Goal: Task Accomplishment & Management: Manage account settings

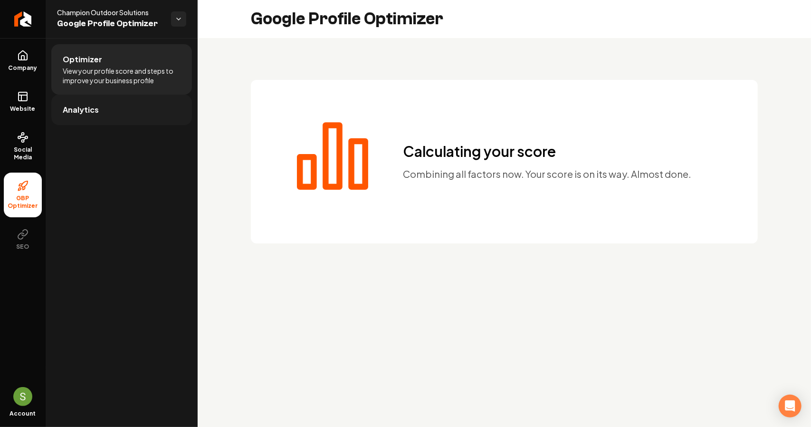
click at [109, 107] on link "Analytics" at bounding box center [121, 110] width 141 height 30
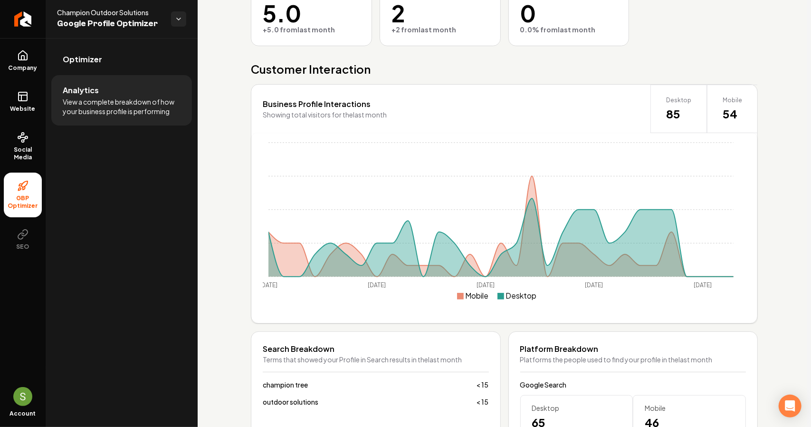
scroll to position [181, 0]
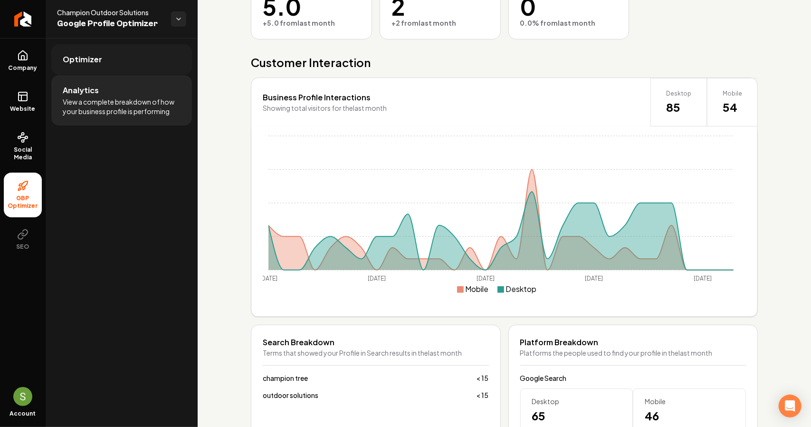
click at [81, 62] on span "Optimizer" at bounding box center [82, 59] width 39 height 11
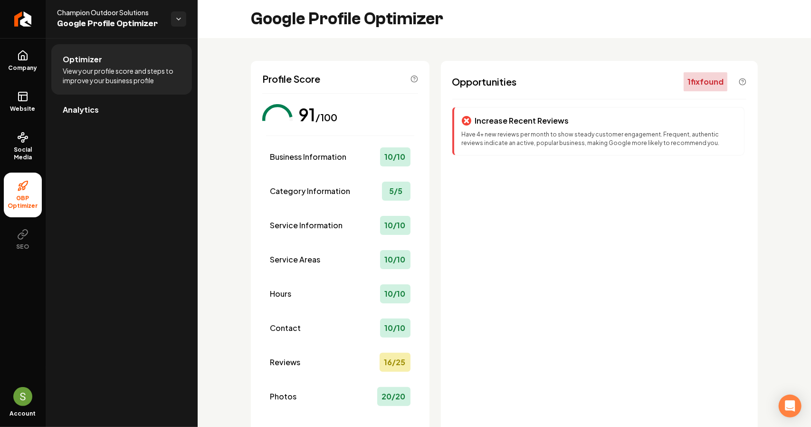
scroll to position [95, 0]
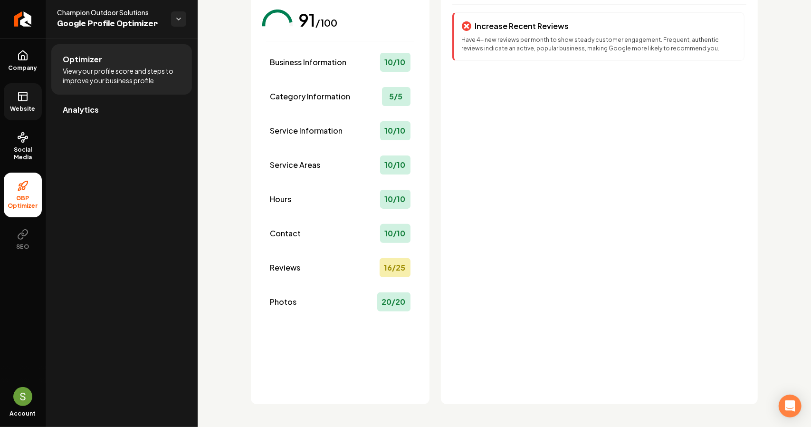
click at [29, 102] on link "Website" at bounding box center [23, 101] width 38 height 37
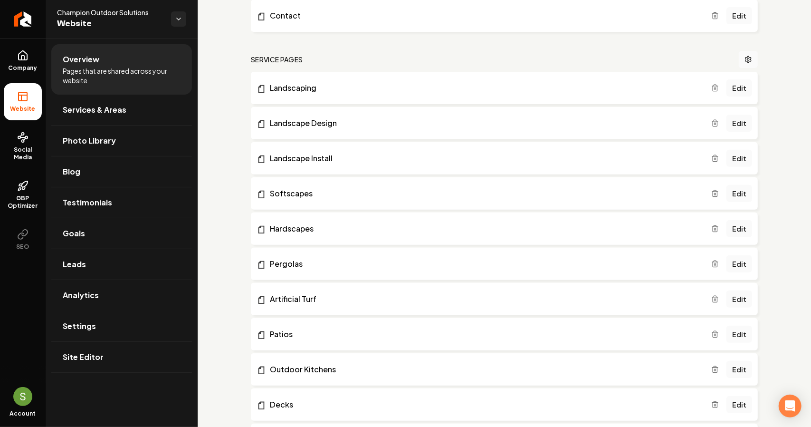
scroll to position [175, 0]
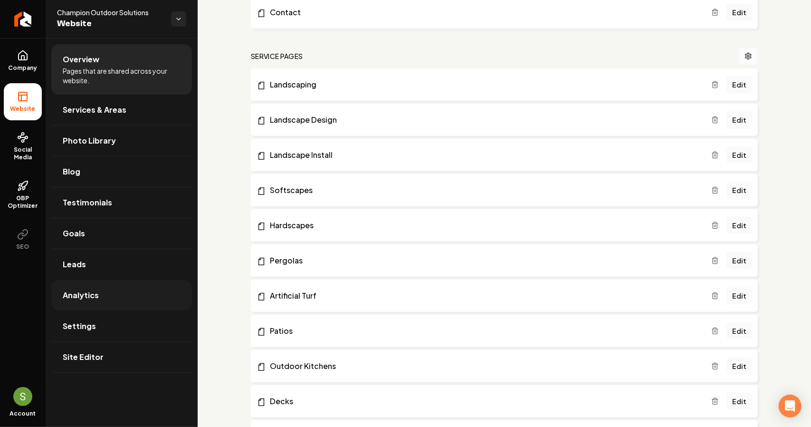
click at [93, 300] on link "Analytics" at bounding box center [121, 295] width 141 height 30
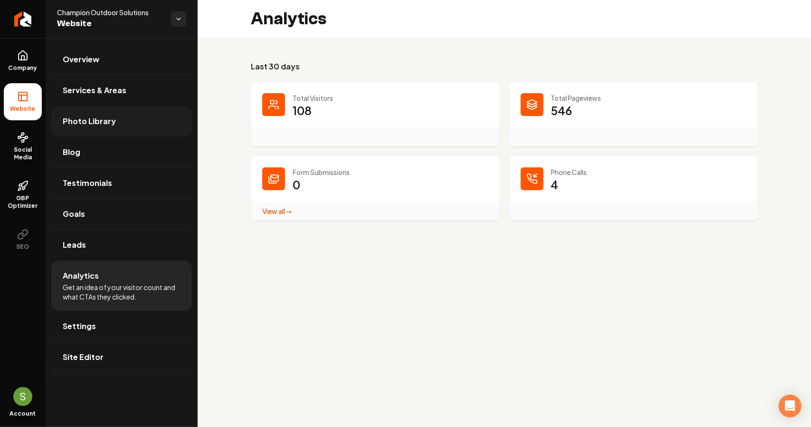
click at [95, 116] on span "Photo Library" at bounding box center [89, 121] width 53 height 11
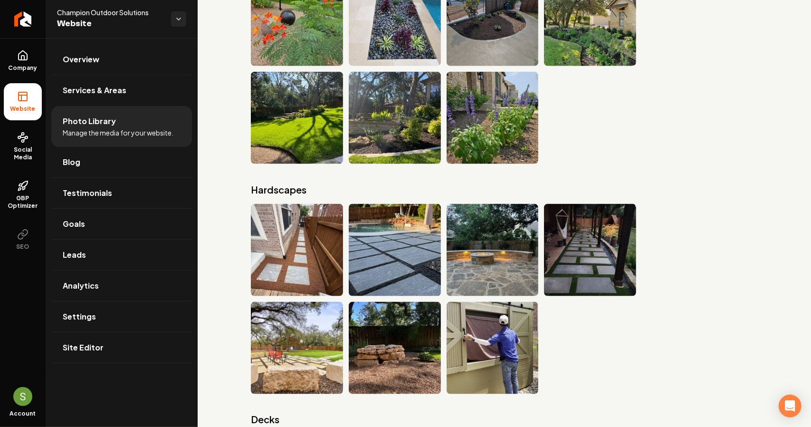
scroll to position [5810, 0]
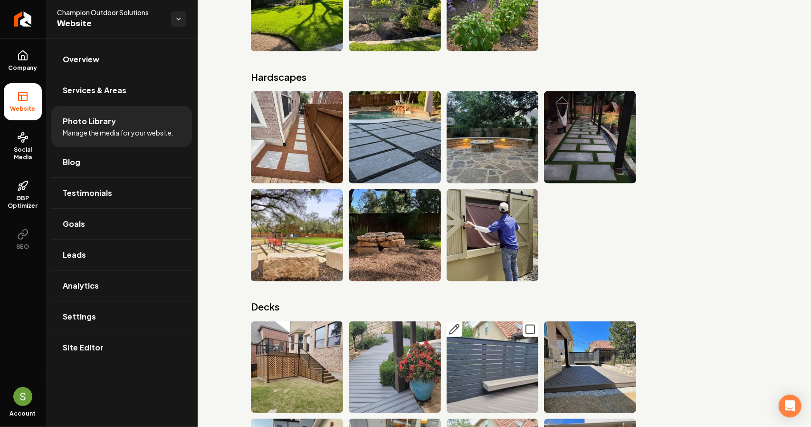
click at [527, 324] on icon "Main content area" at bounding box center [530, 329] width 11 height 11
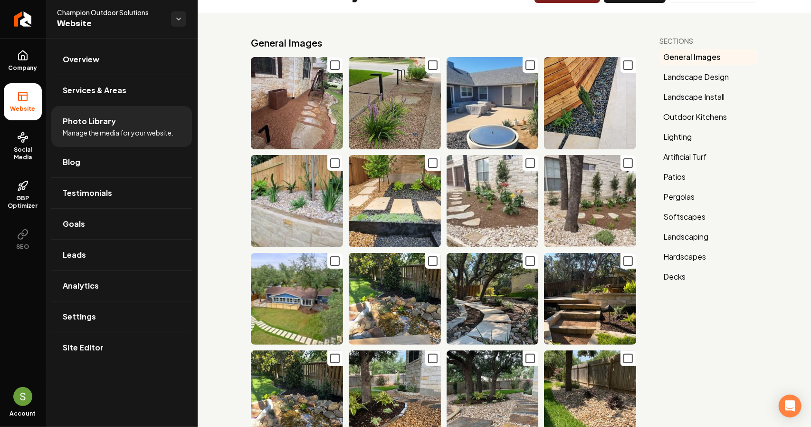
scroll to position [0, 0]
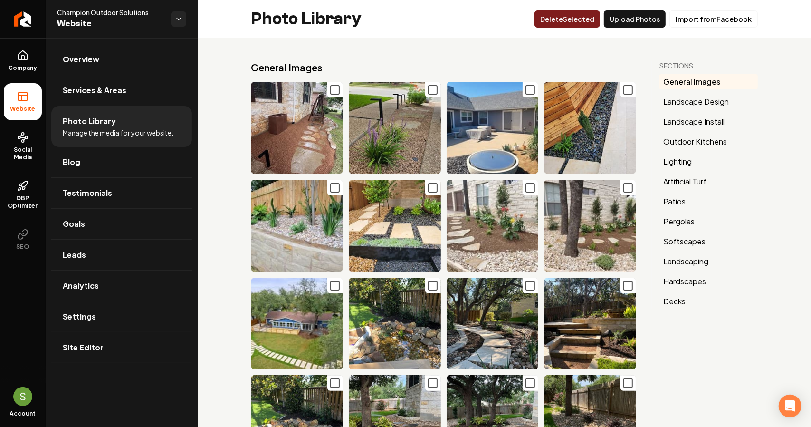
click at [564, 21] on button "Delet e Selected" at bounding box center [568, 18] width 66 height 17
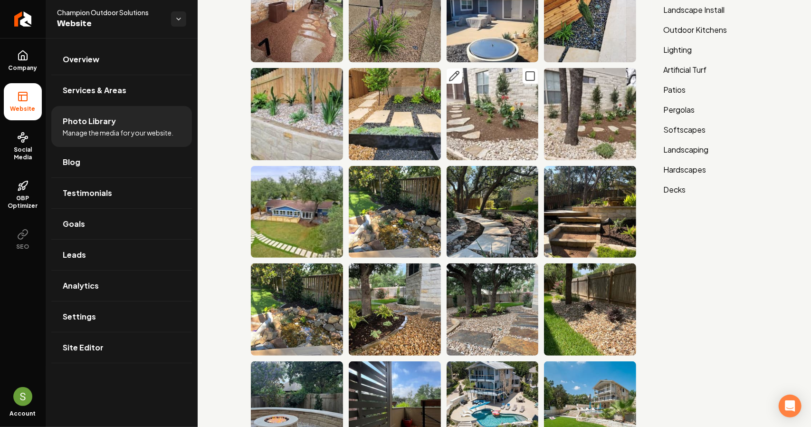
scroll to position [112, 0]
click at [90, 53] on link "Overview" at bounding box center [121, 59] width 141 height 30
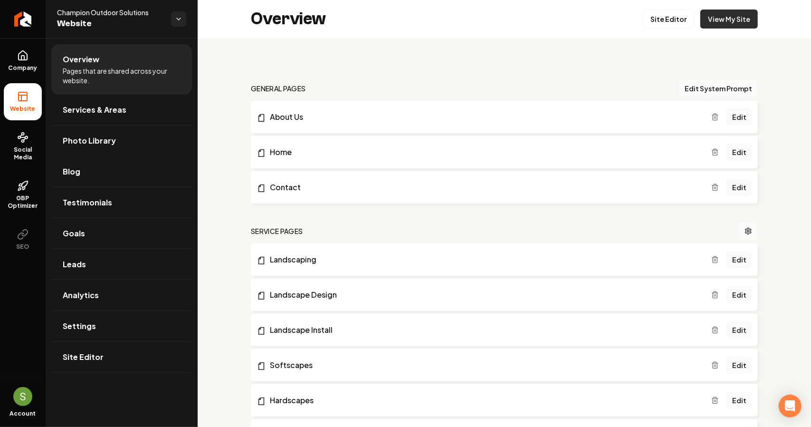
click at [718, 23] on link "View My Site" at bounding box center [730, 19] width 58 height 19
